Goal: Transaction & Acquisition: Obtain resource

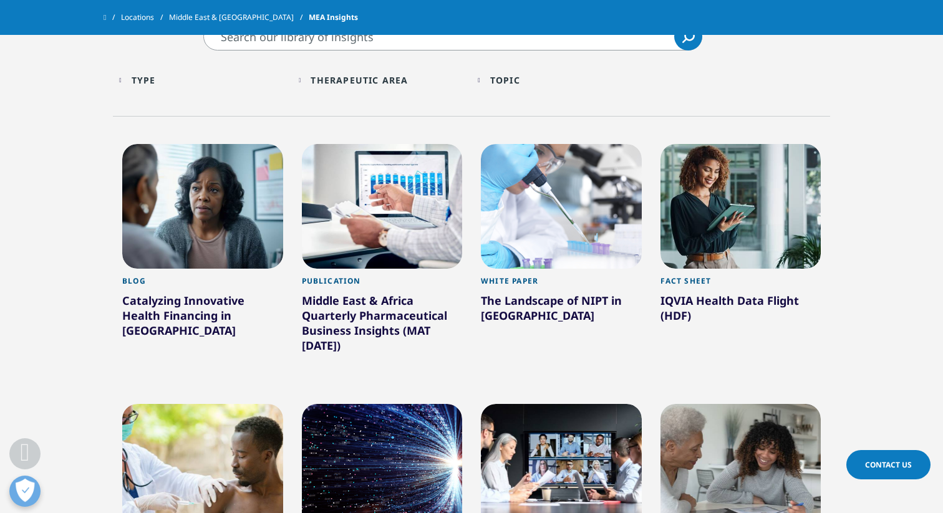
scroll to position [409, 0]
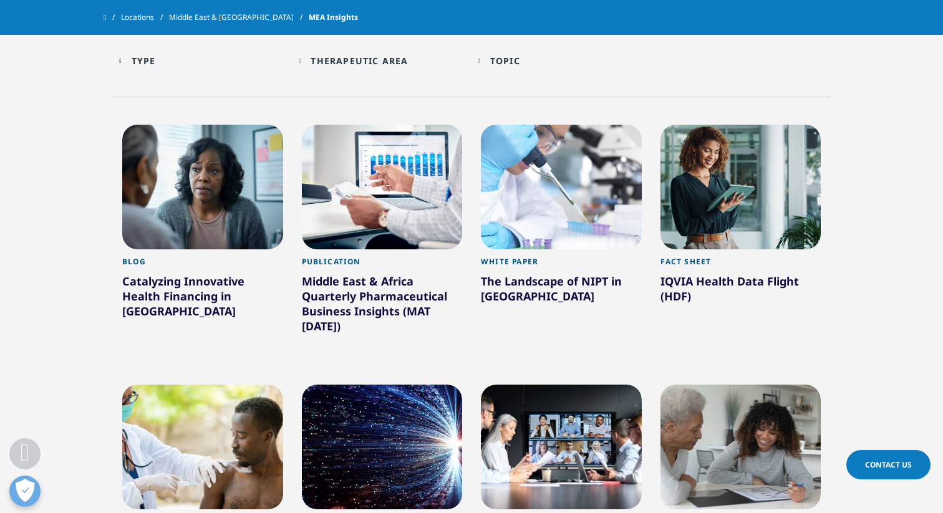
click at [377, 274] on div "Middle East & Africa Quarterly Pharmaceutical Business Insights (MAT [DATE])" at bounding box center [382, 306] width 161 height 65
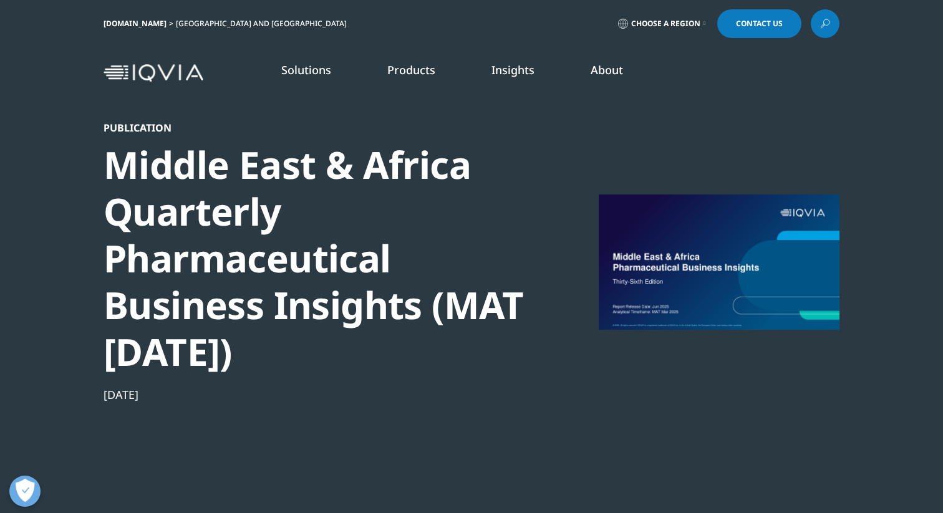
scroll to position [483, 736]
click at [713, 218] on div at bounding box center [719, 262] width 241 height 281
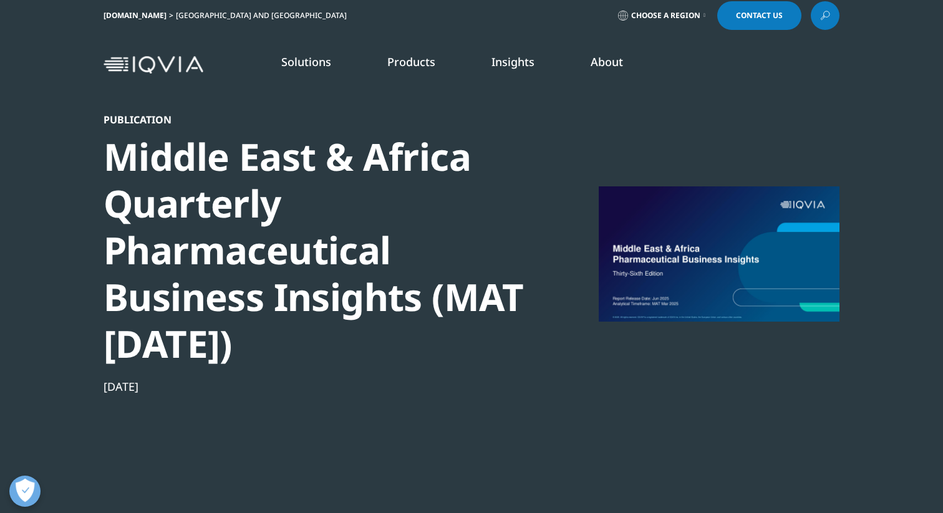
scroll to position [0, 0]
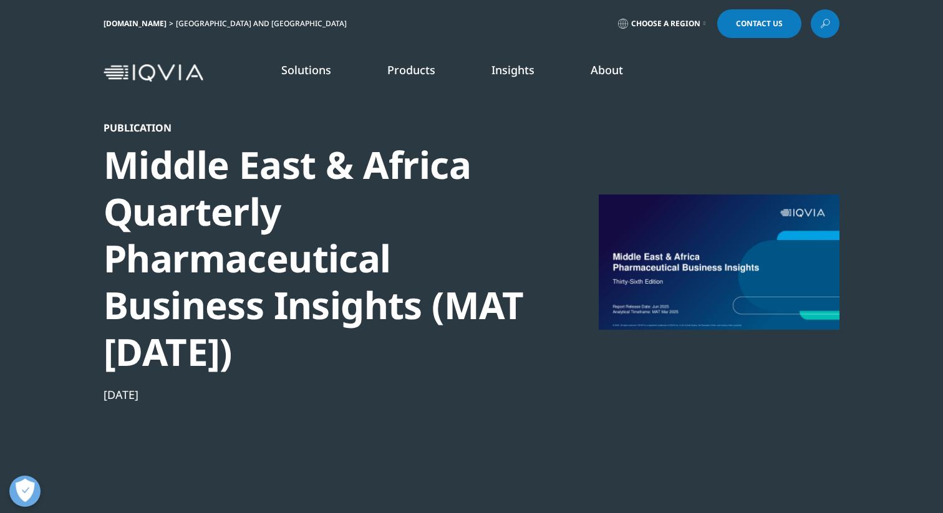
click at [731, 191] on div at bounding box center [719, 262] width 241 height 281
click at [733, 215] on div at bounding box center [719, 262] width 241 height 281
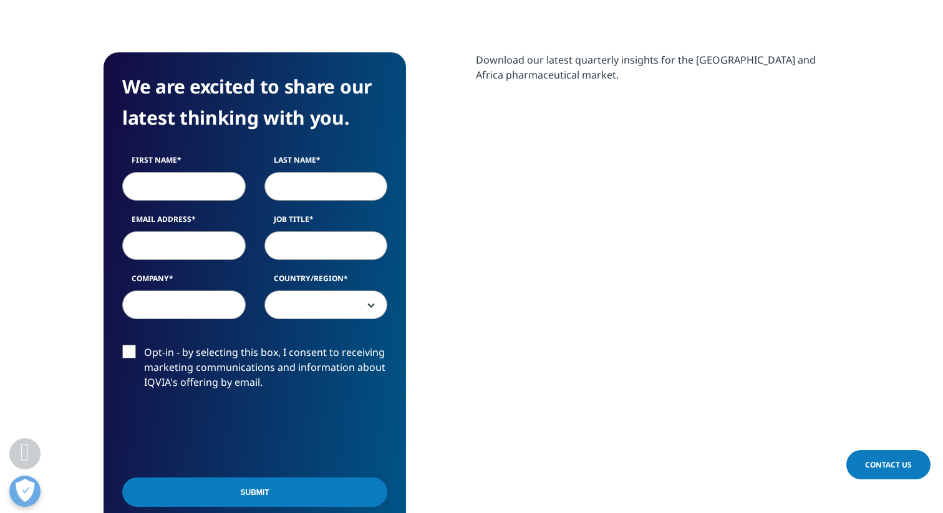
scroll to position [601, 0]
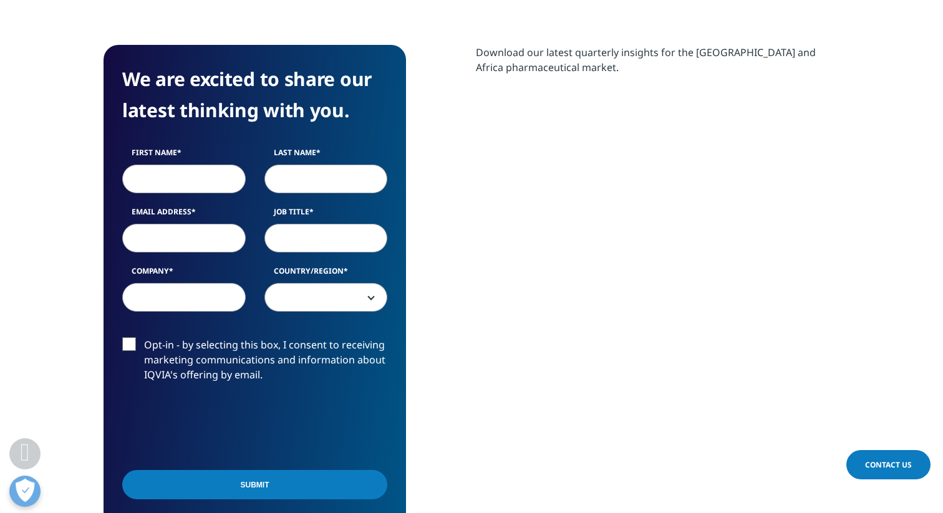
click at [177, 185] on input "First Name" at bounding box center [184, 179] width 124 height 29
type input "Mohamed Mahmoud Hafez"
type input "Mohamed"
type input "mhafez71@gmail.com"
type input "Honessan Pharma"
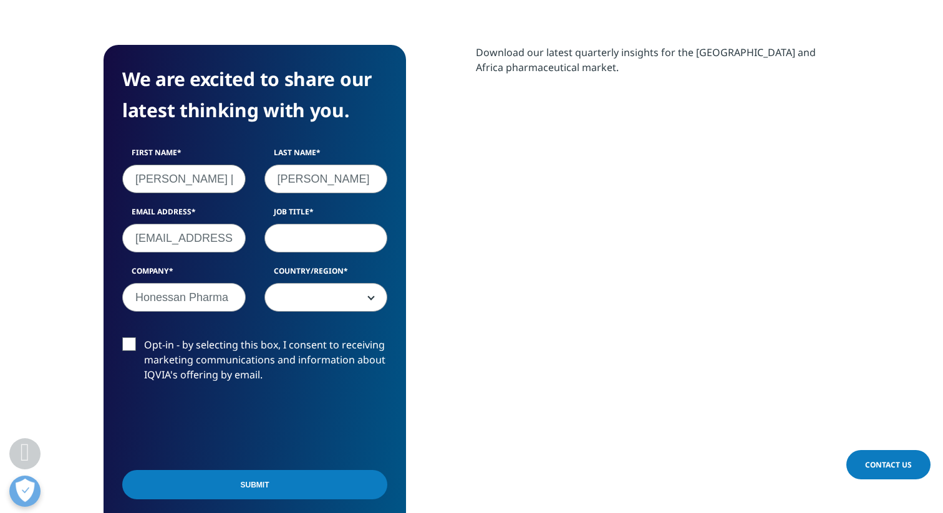
select select "Canada"
click at [126, 347] on label "Opt-in - by selecting this box, I consent to receiving marketing communications…" at bounding box center [254, 363] width 265 height 52
click at [144, 337] on input "Opt-in - by selecting this box, I consent to receiving marketing communications…" at bounding box center [144, 337] width 0 height 0
click at [256, 488] on input "Submit" at bounding box center [254, 484] width 265 height 29
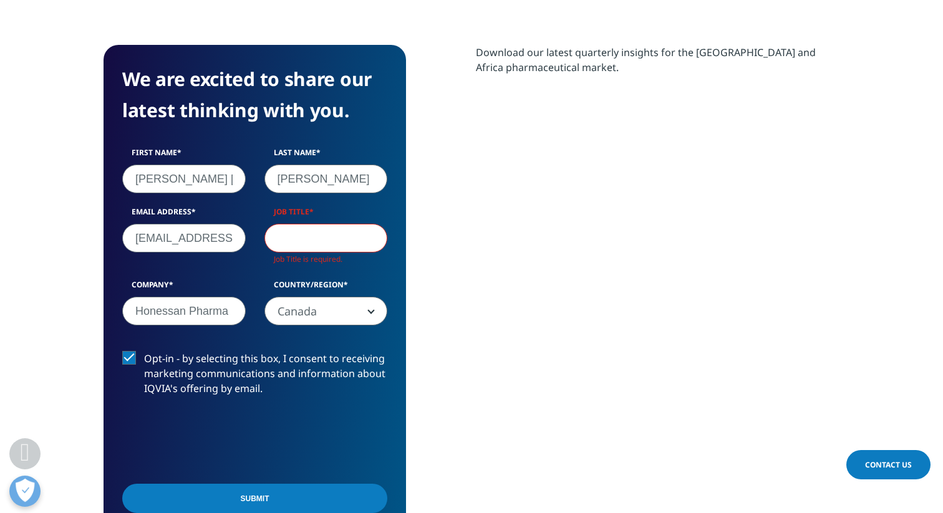
click at [299, 235] on input "Job Title" at bounding box center [326, 238] width 124 height 29
type input "CEO"
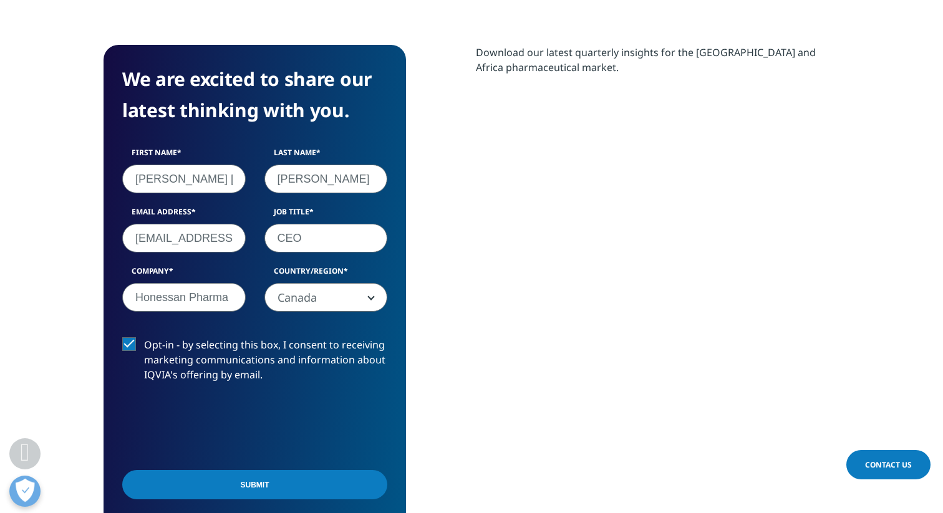
scroll to position [483, 736]
click at [254, 479] on input "Submit" at bounding box center [254, 484] width 265 height 29
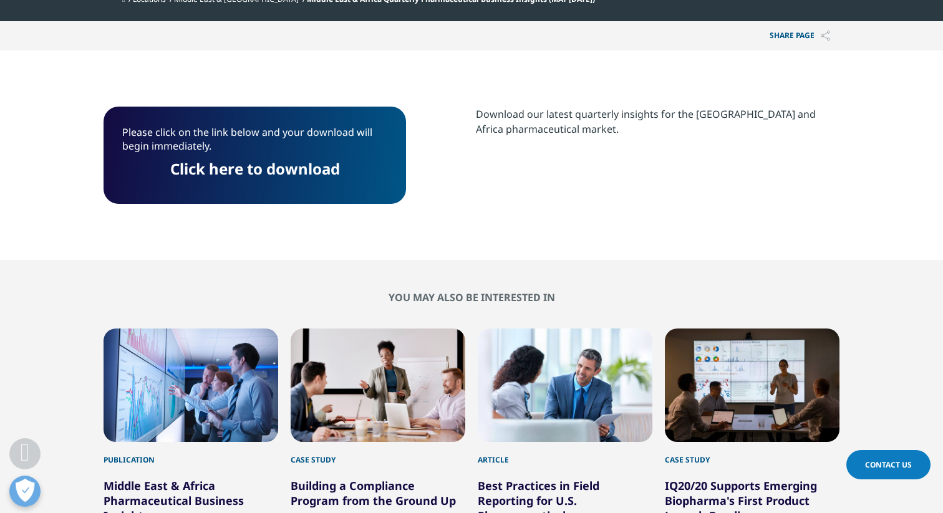
scroll to position [516, 0]
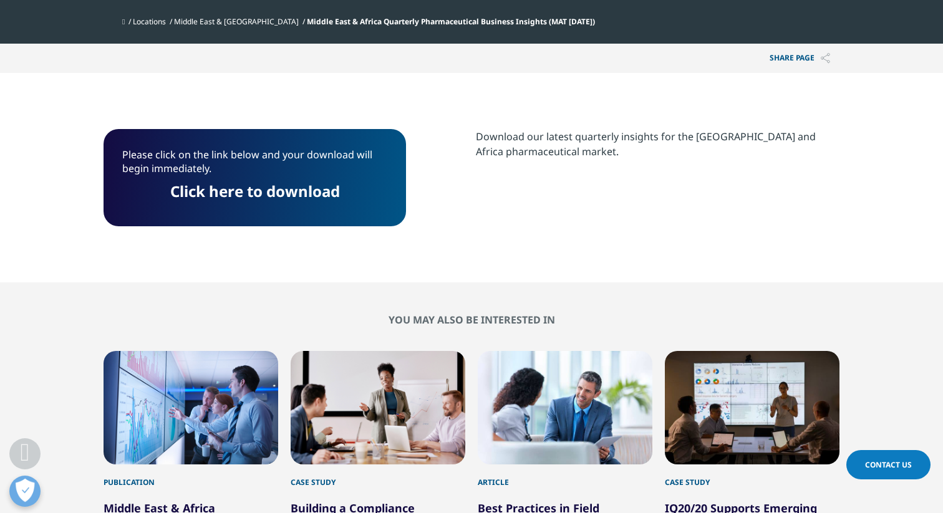
click at [249, 196] on link "Click here to download" at bounding box center [255, 191] width 170 height 21
